Goal: Transaction & Acquisition: Purchase product/service

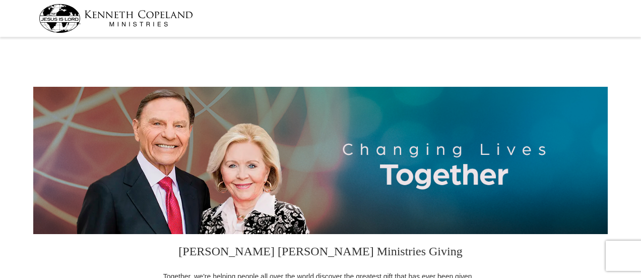
select select "GA"
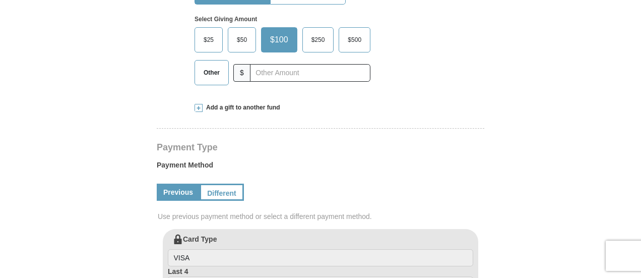
scroll to position [303, 0]
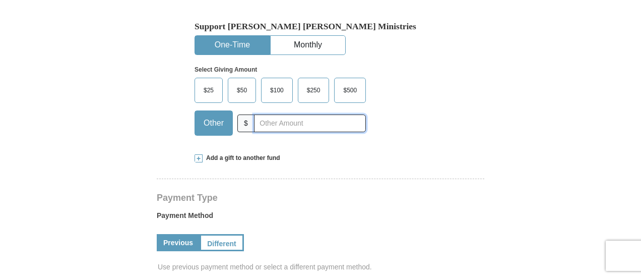
click at [272, 124] on input "text" at bounding box center [310, 123] width 112 height 18
type input "30.00"
click at [305, 210] on label "Payment Method" at bounding box center [321, 217] width 328 height 15
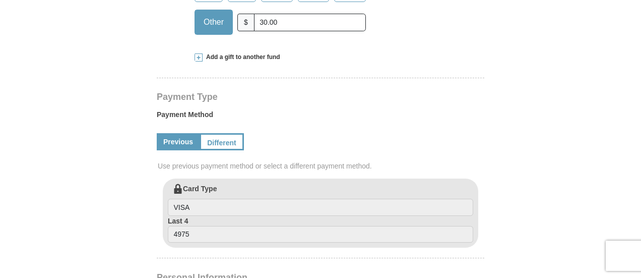
scroll to position [454, 0]
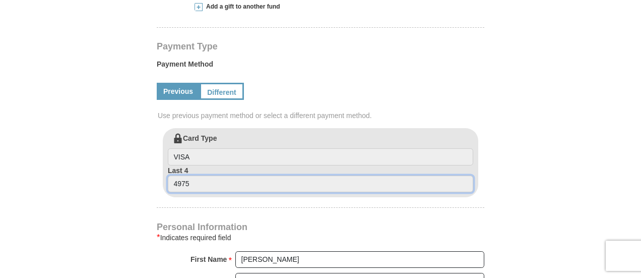
click at [277, 182] on input "4975" at bounding box center [321, 183] width 306 height 17
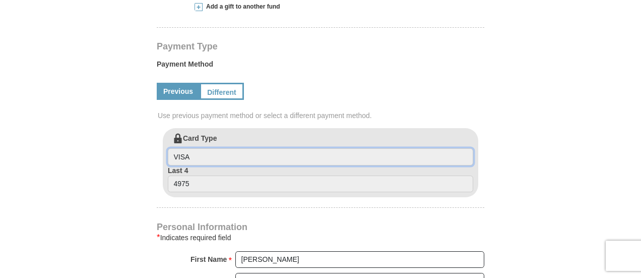
click at [271, 151] on input "VISA" at bounding box center [321, 156] width 306 height 17
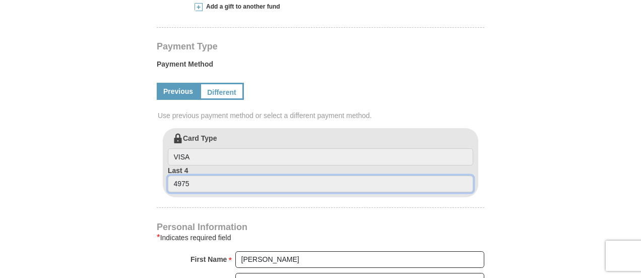
click at [228, 186] on input "4975" at bounding box center [321, 183] width 306 height 17
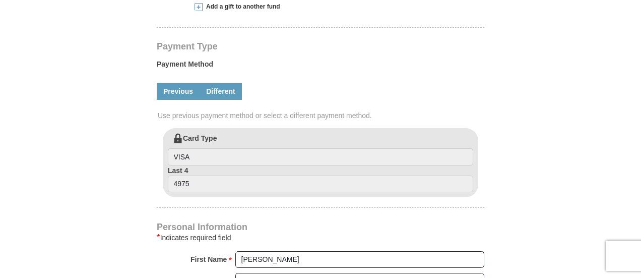
click at [220, 89] on link "Different" at bounding box center [221, 91] width 42 height 17
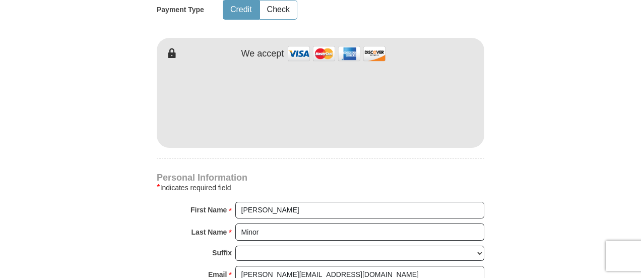
scroll to position [555, 0]
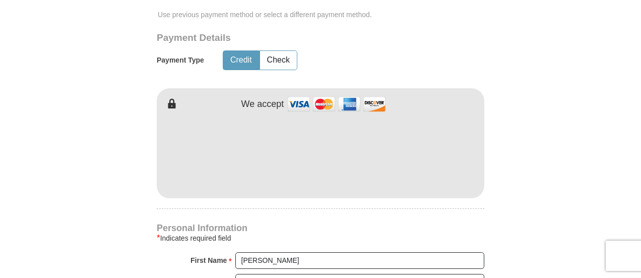
click at [521, 135] on form "[PERSON_NAME] [PERSON_NAME] Ministries Giving Together, we're helping people al…" at bounding box center [320, 80] width 575 height 1188
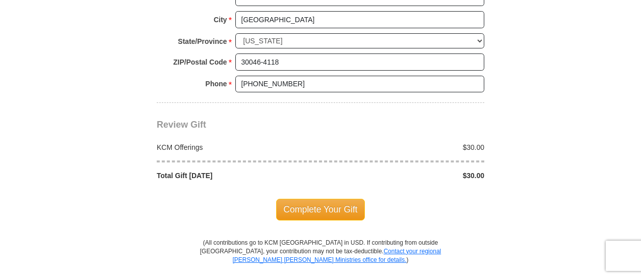
scroll to position [958, 0]
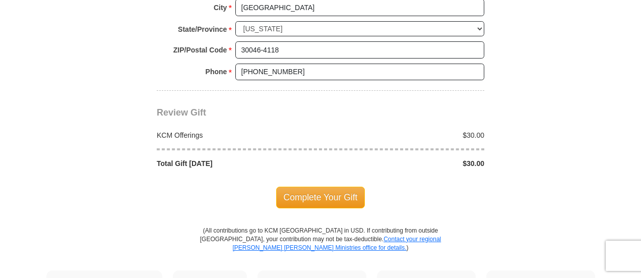
drag, startPoint x: 316, startPoint y: 188, endPoint x: 431, endPoint y: 162, distance: 118.3
click at [317, 188] on span "Complete Your Gift" at bounding box center [320, 197] width 89 height 21
